Goal: Use online tool/utility: Use online tool/utility

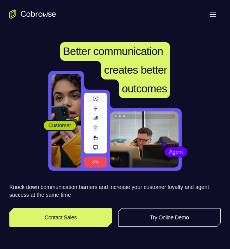
scroll to position [67, 0]
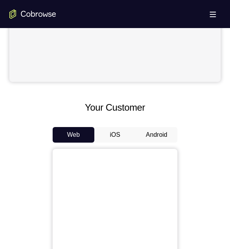
scroll to position [312, 0]
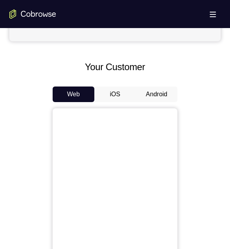
click at [163, 95] on button "Android" at bounding box center [157, 95] width 42 height 16
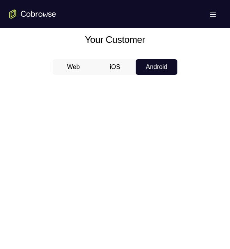
scroll to position [0, 0]
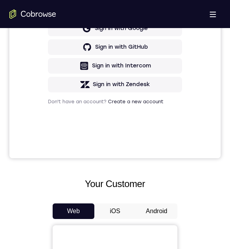
scroll to position [273, 0]
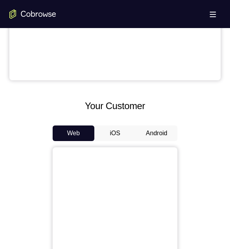
click at [152, 129] on button "Android" at bounding box center [157, 134] width 42 height 16
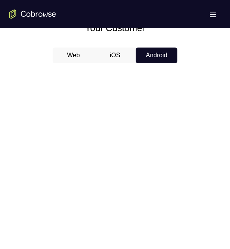
scroll to position [429, 0]
